Goal: Transaction & Acquisition: Book appointment/travel/reservation

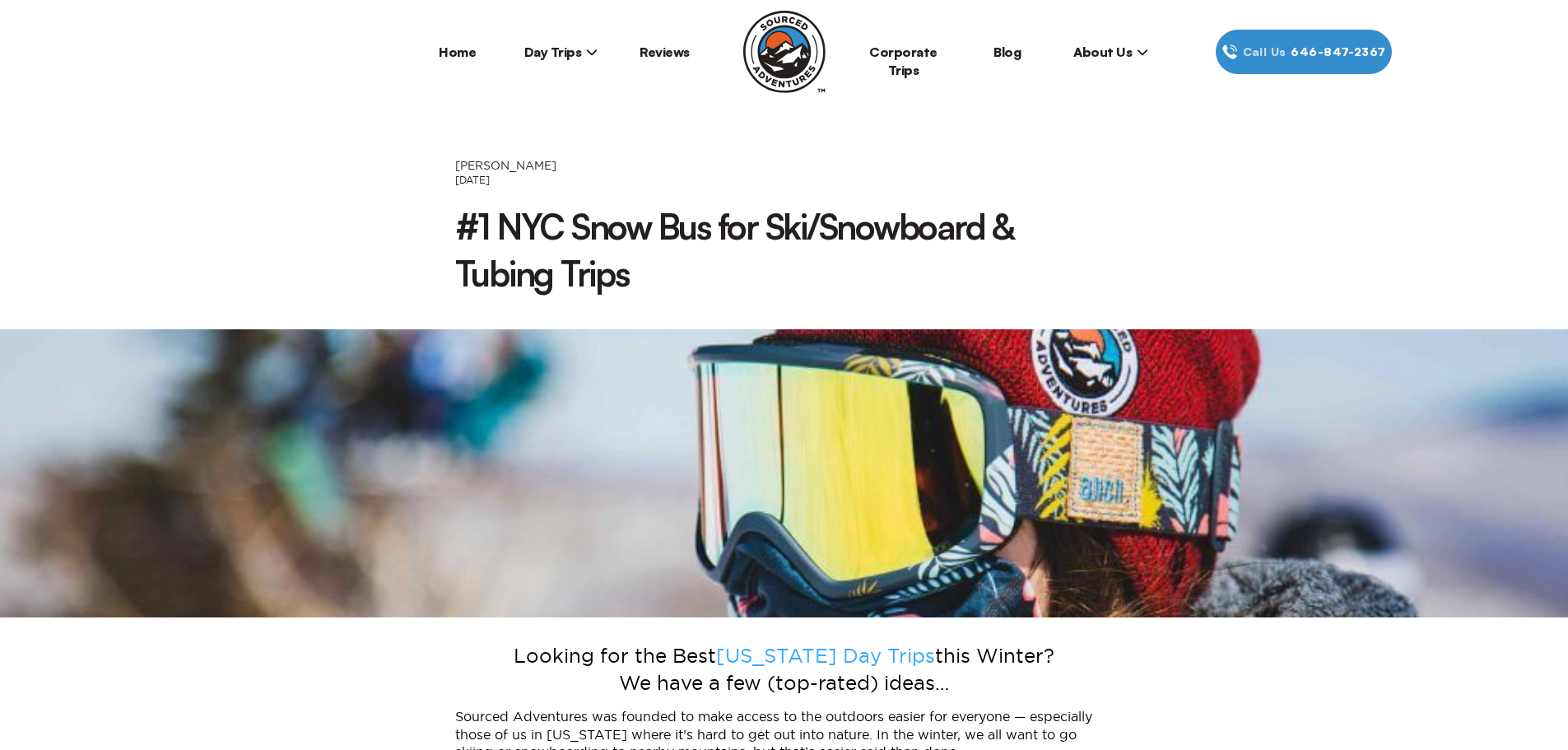
click at [556, 49] on span "Day Trips" at bounding box center [561, 51] width 74 height 16
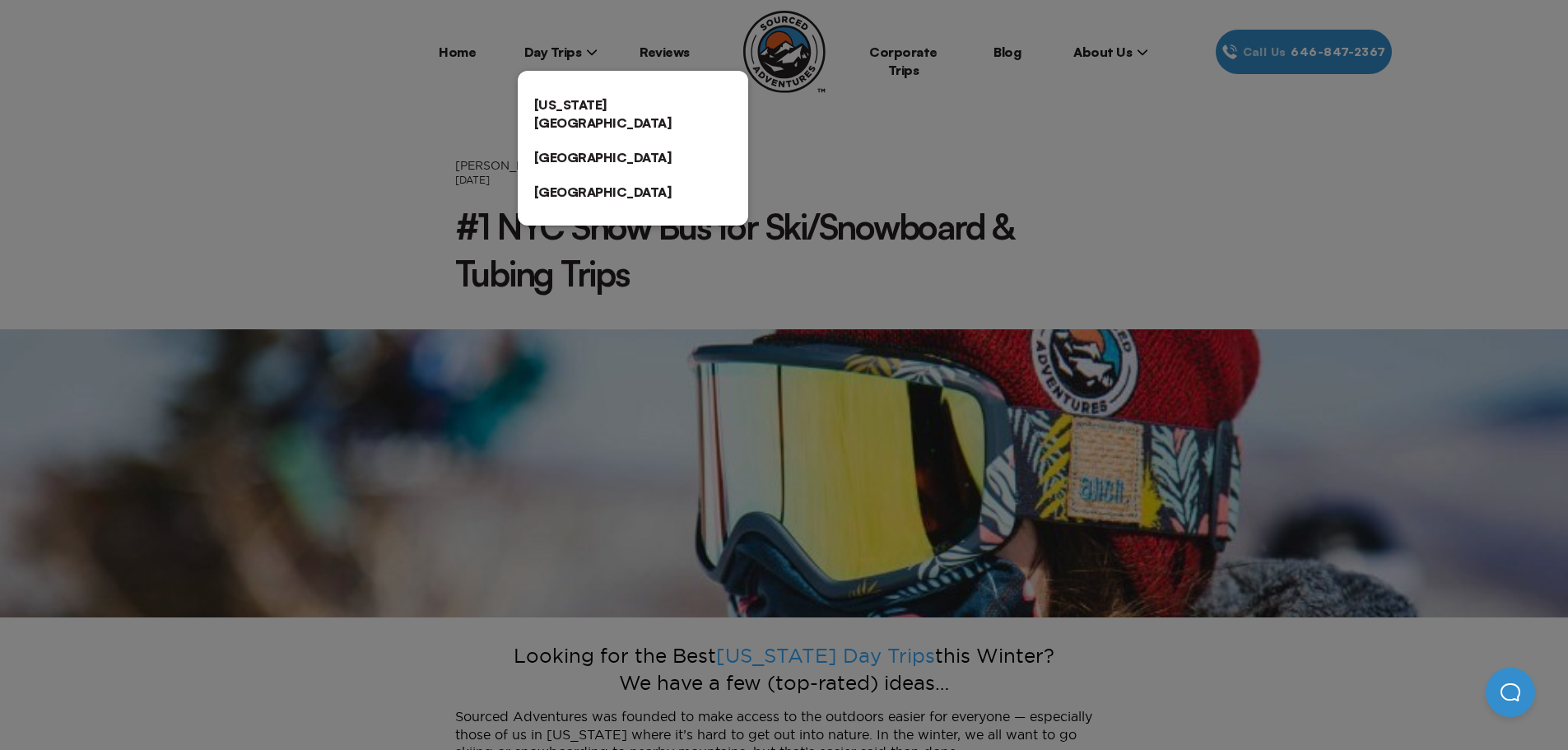
click at [560, 95] on link "[US_STATE][GEOGRAPHIC_DATA]" at bounding box center [632, 113] width 230 height 53
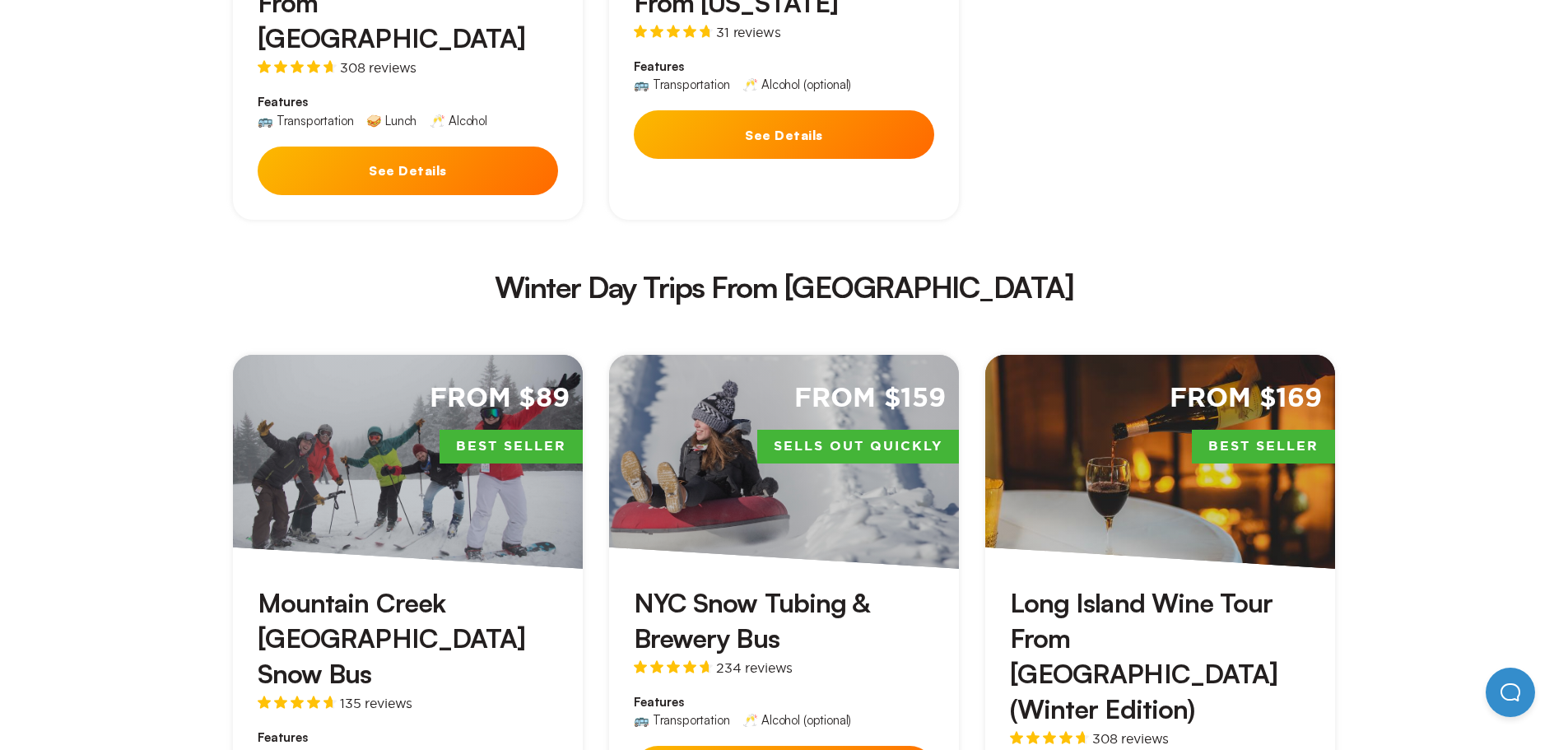
scroll to position [3354, 0]
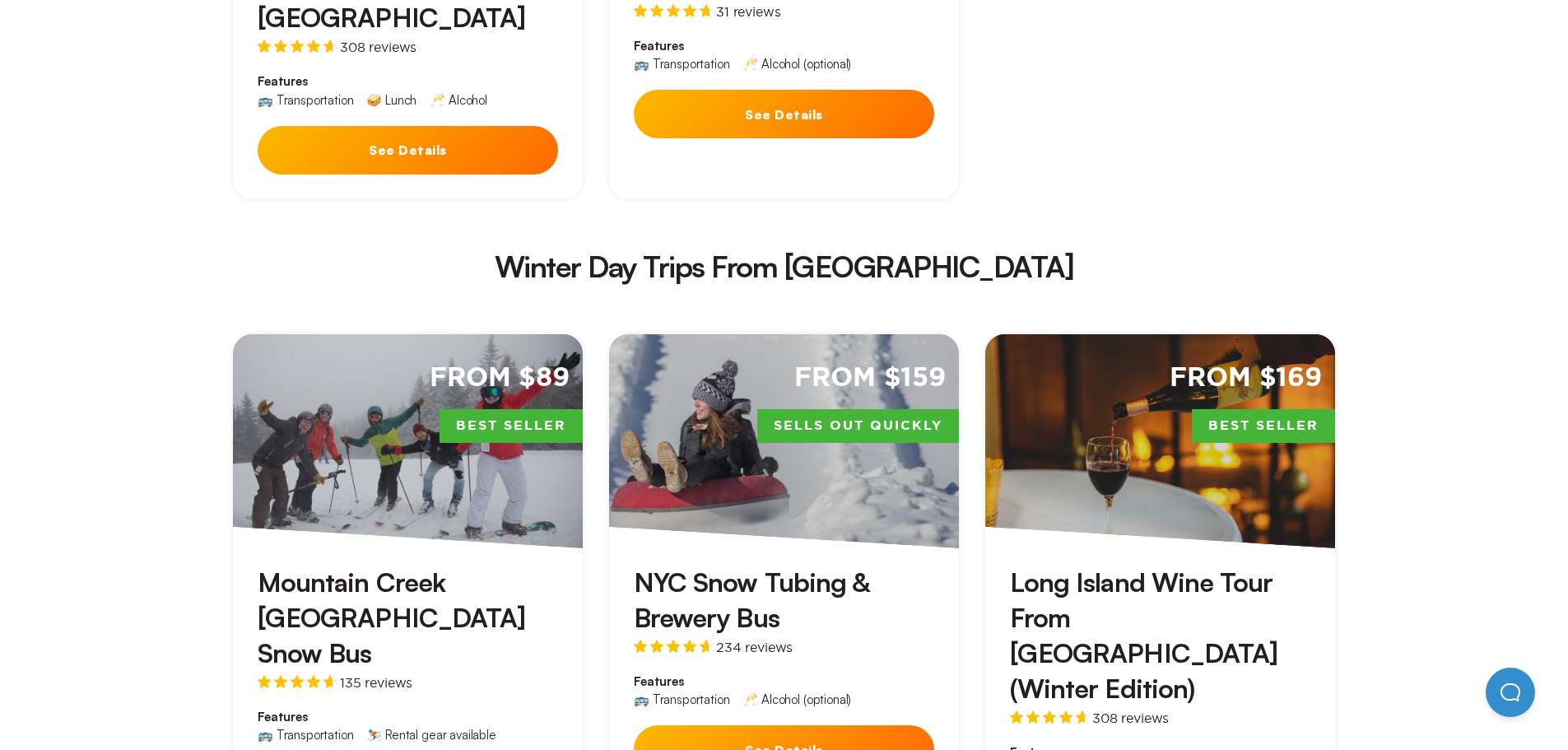
click at [492, 334] on div "From $89 Best Seller" at bounding box center [407, 441] width 349 height 214
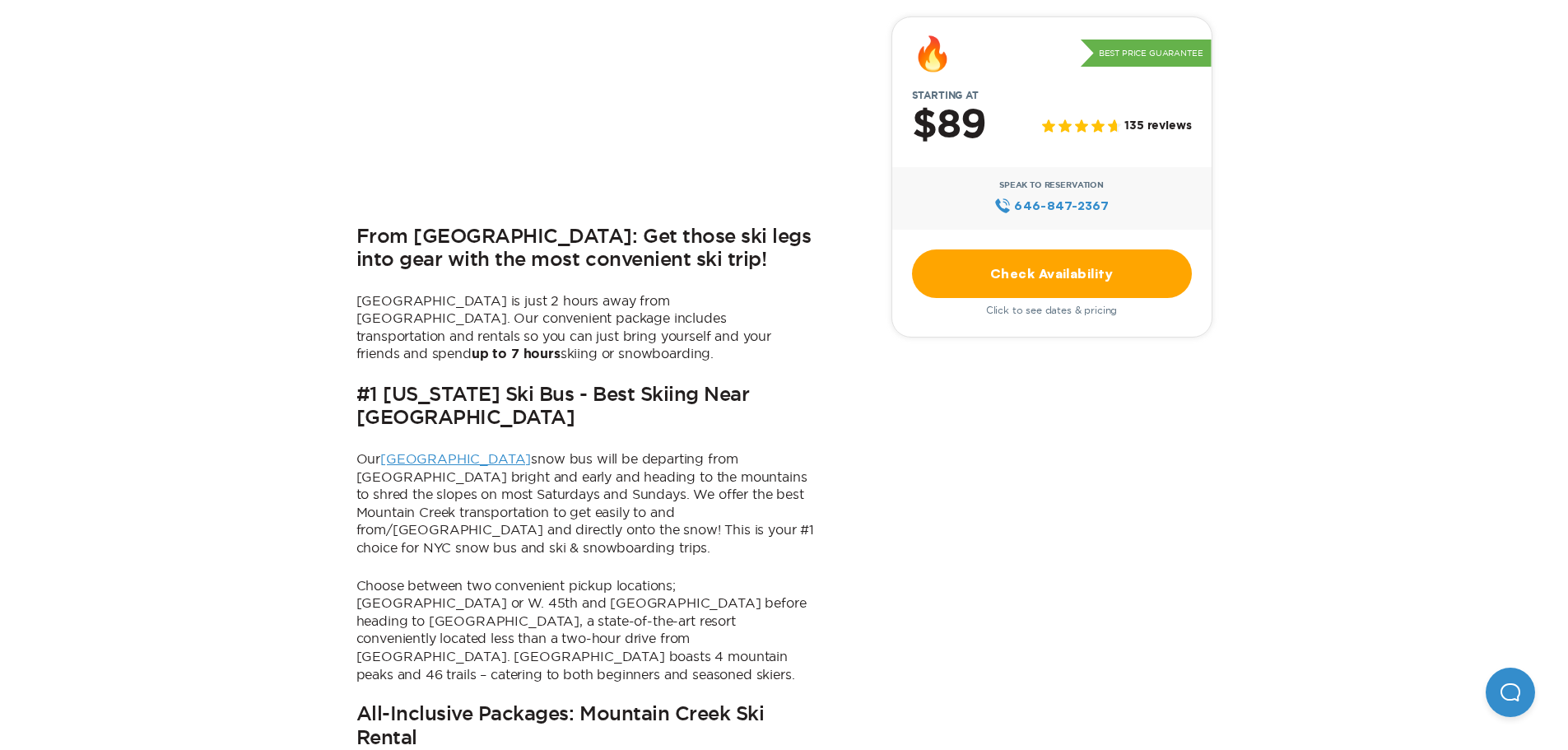
scroll to position [659, 0]
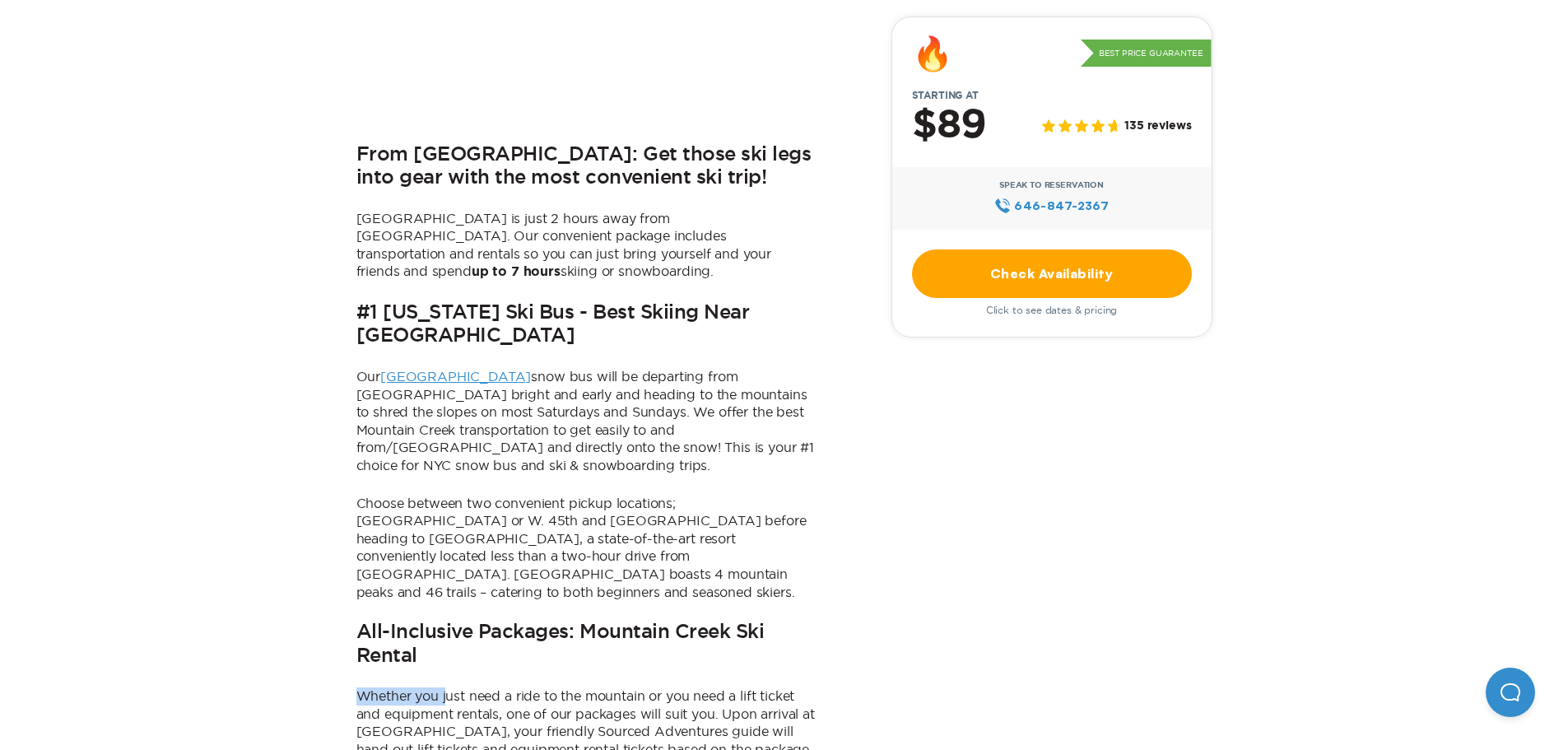
drag, startPoint x: 446, startPoint y: 584, endPoint x: 418, endPoint y: 568, distance: 32.2
click at [418, 568] on div "From NYC: Get those ski legs into gear with the most convenient ski trip! Mount…" at bounding box center [586, 501] width 461 height 1147
drag, startPoint x: 580, startPoint y: 580, endPoint x: 593, endPoint y: 576, distance: 13.6
click at [581, 620] on h2 "All-Inclusive Packages: Mountain Creek Ski Rental" at bounding box center [586, 643] width 461 height 47
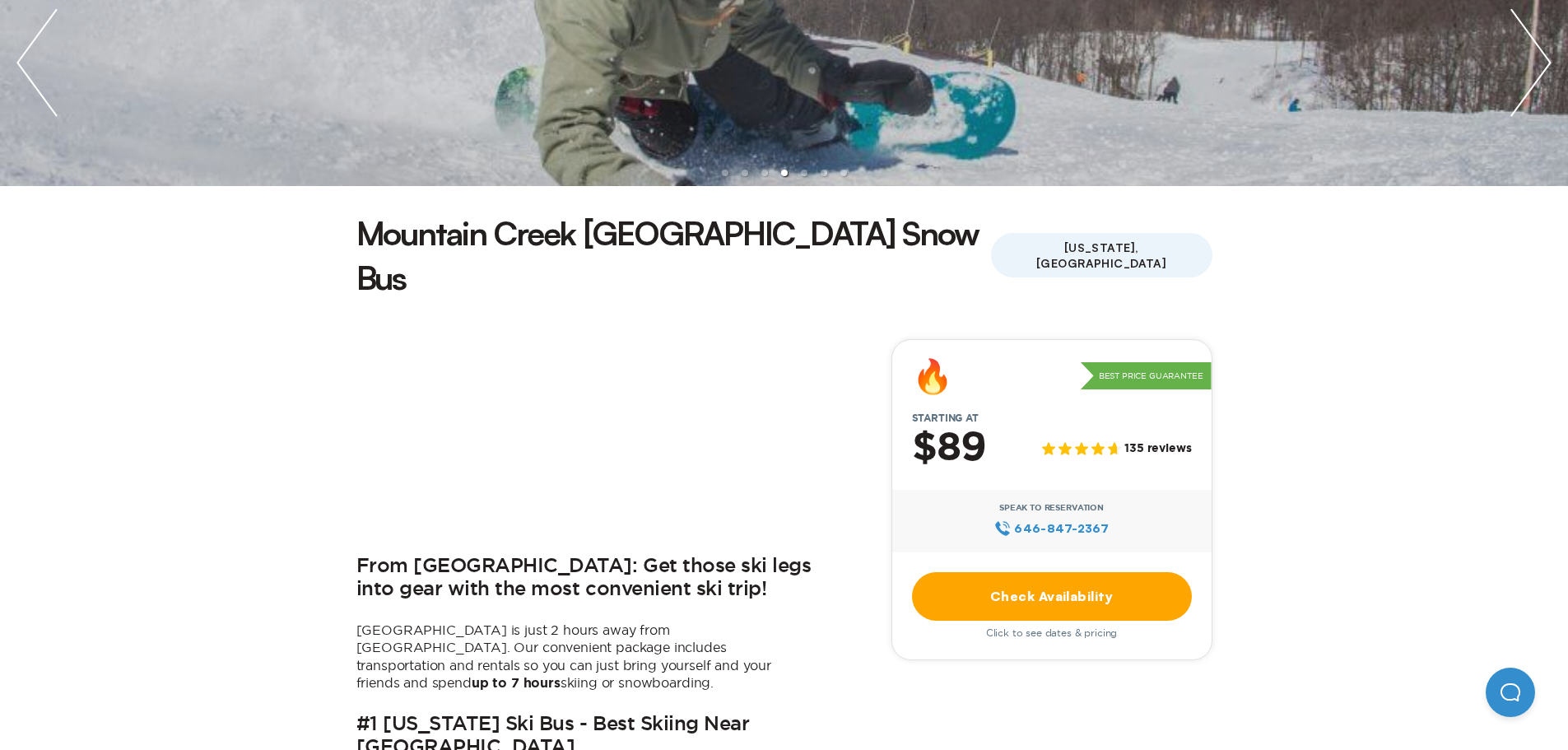
scroll to position [164, 0]
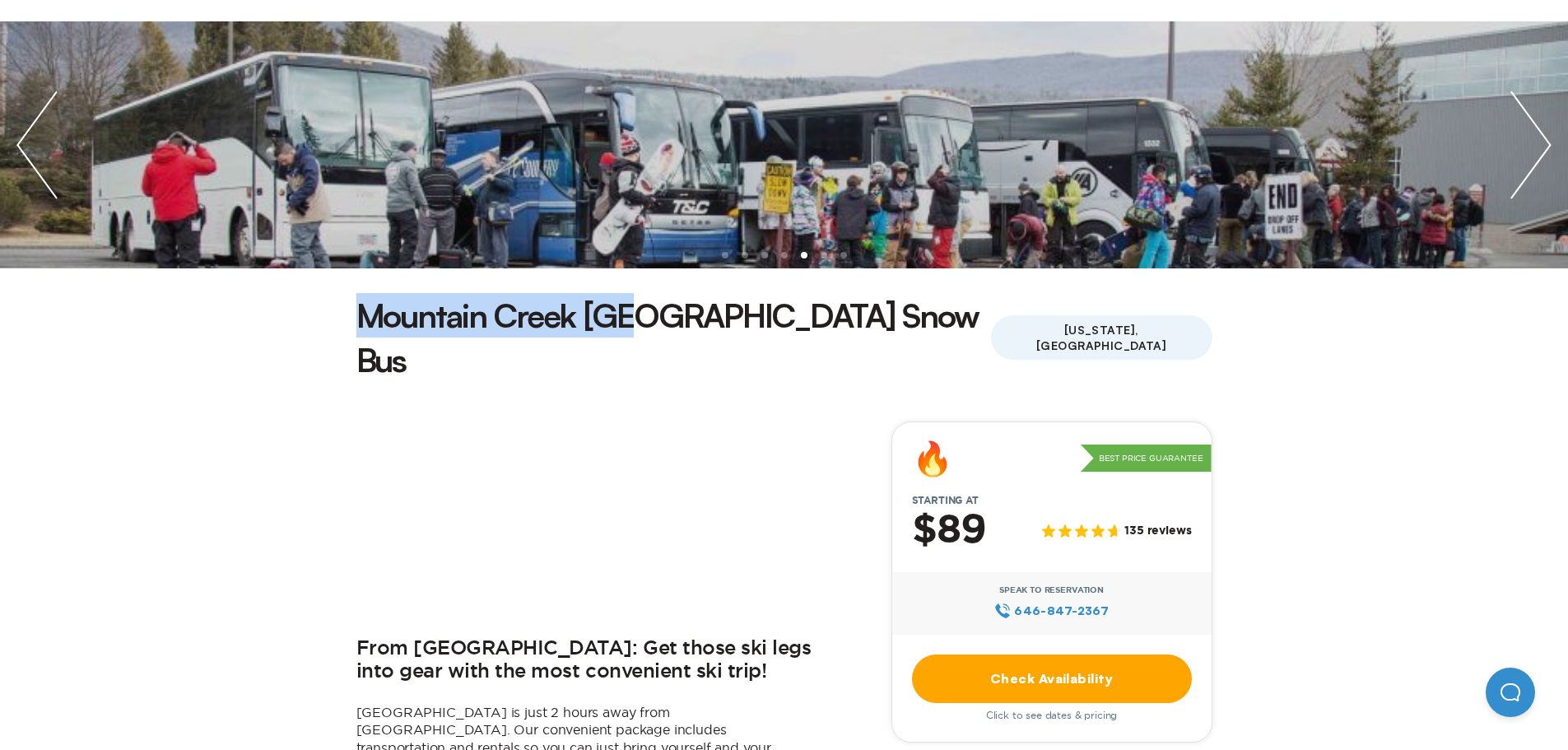
drag, startPoint x: 360, startPoint y: 314, endPoint x: 637, endPoint y: 325, distance: 277.2
click at [637, 325] on h1 "Mountain Creek NYC Snow Bus" at bounding box center [673, 338] width 635 height 89
copy h1 "Mountain Creek NYC"
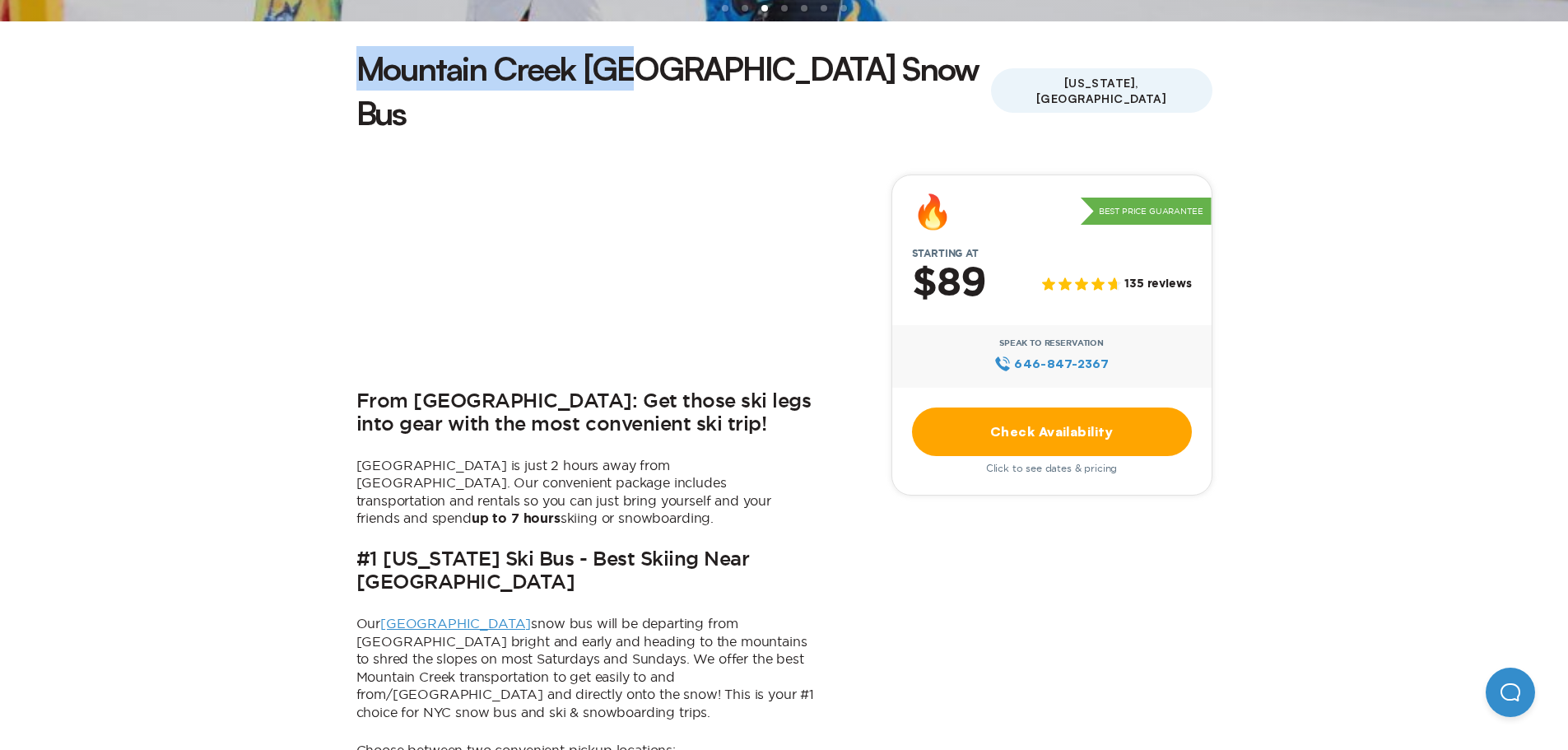
scroll to position [576, 0]
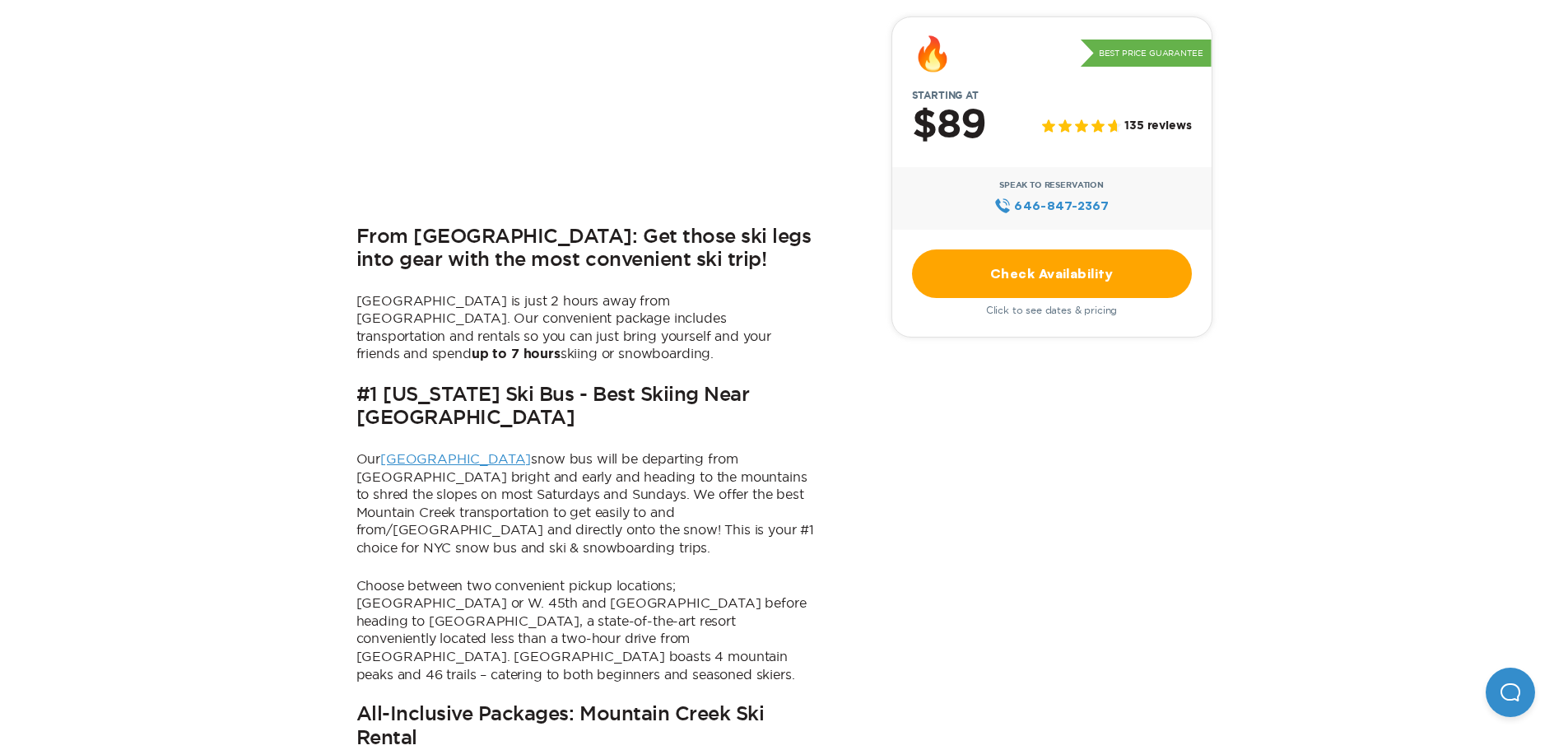
click at [406, 451] on link "Mountain Creek" at bounding box center [455, 458] width 151 height 14
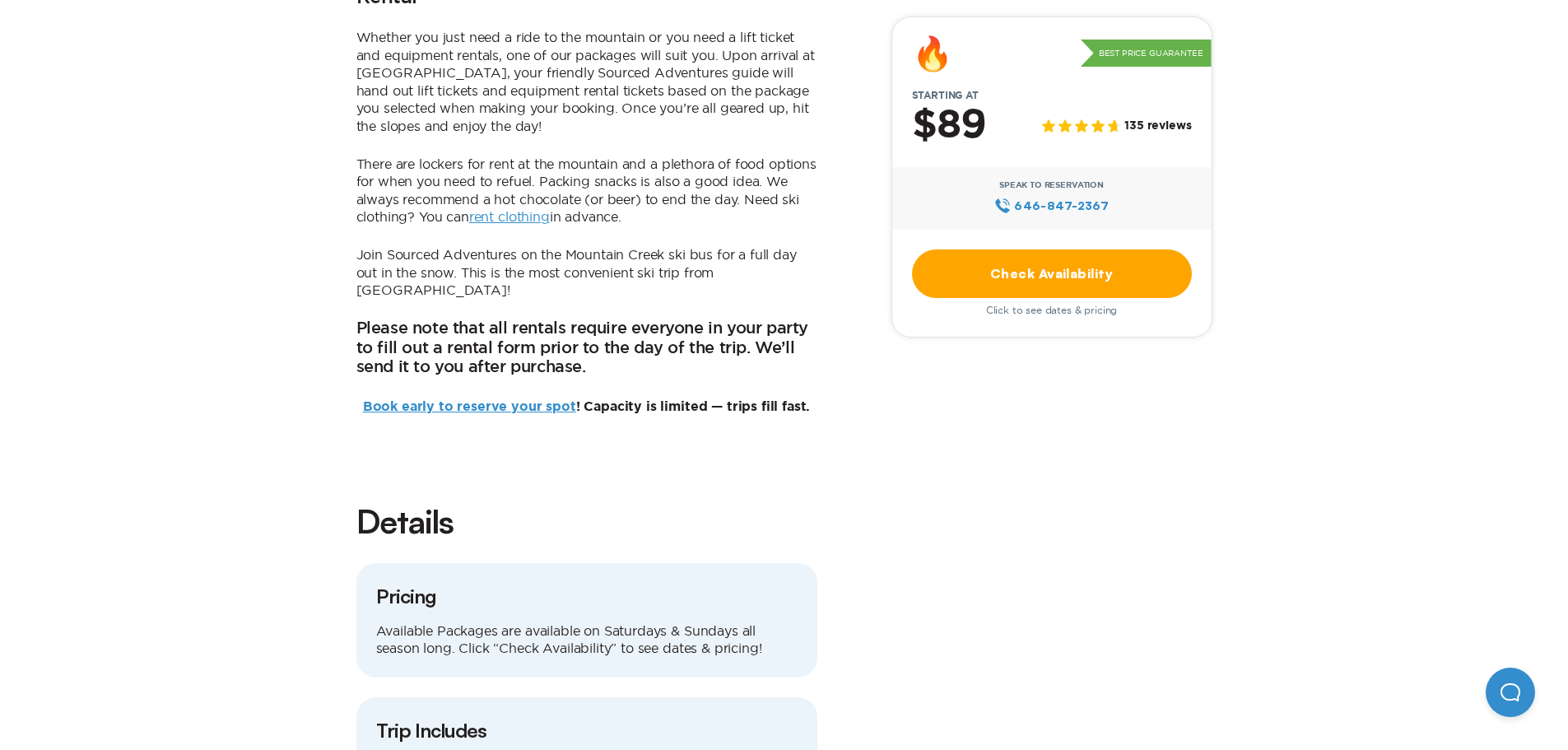
scroll to position [741, 0]
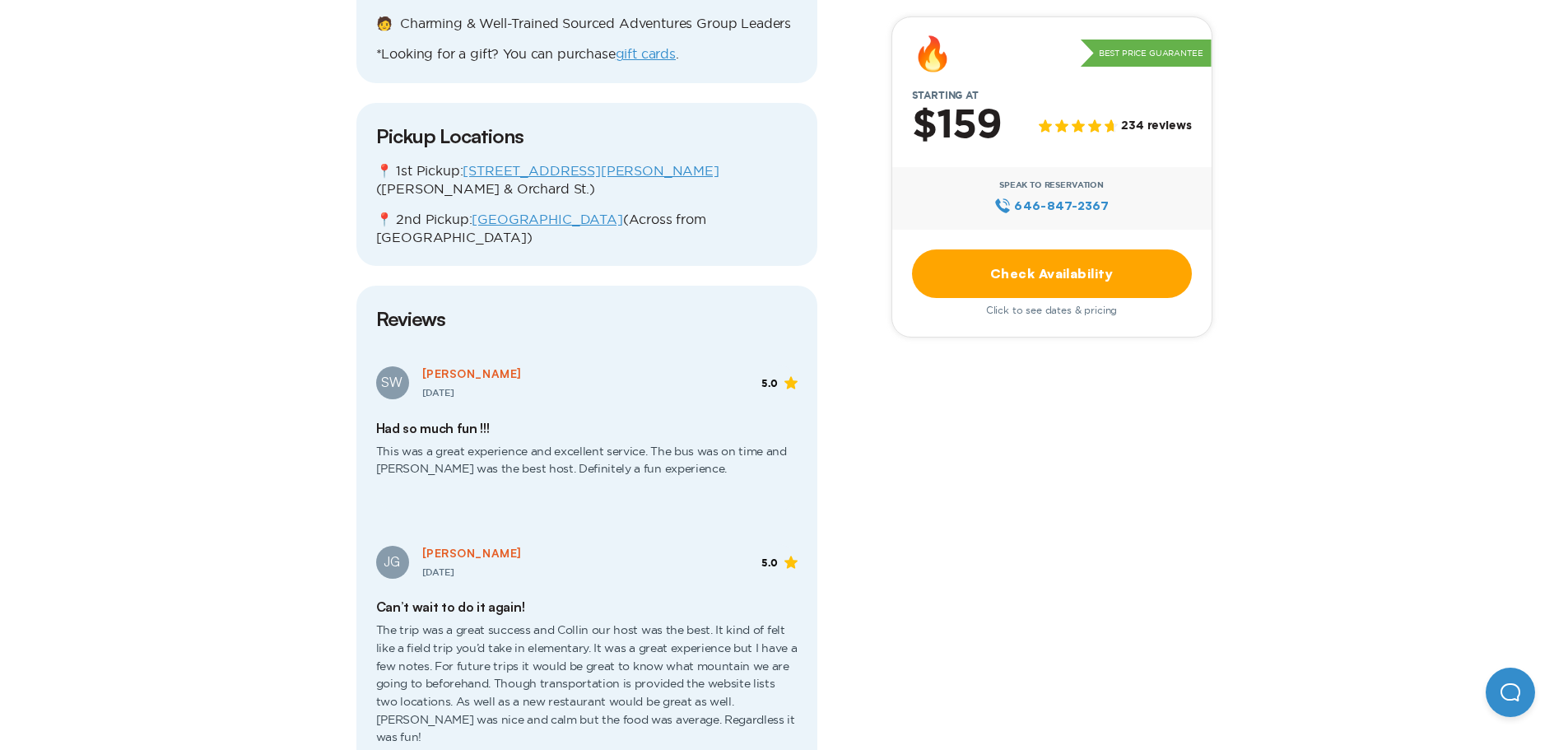
scroll to position [1317, 0]
